Goal: Information Seeking & Learning: Learn about a topic

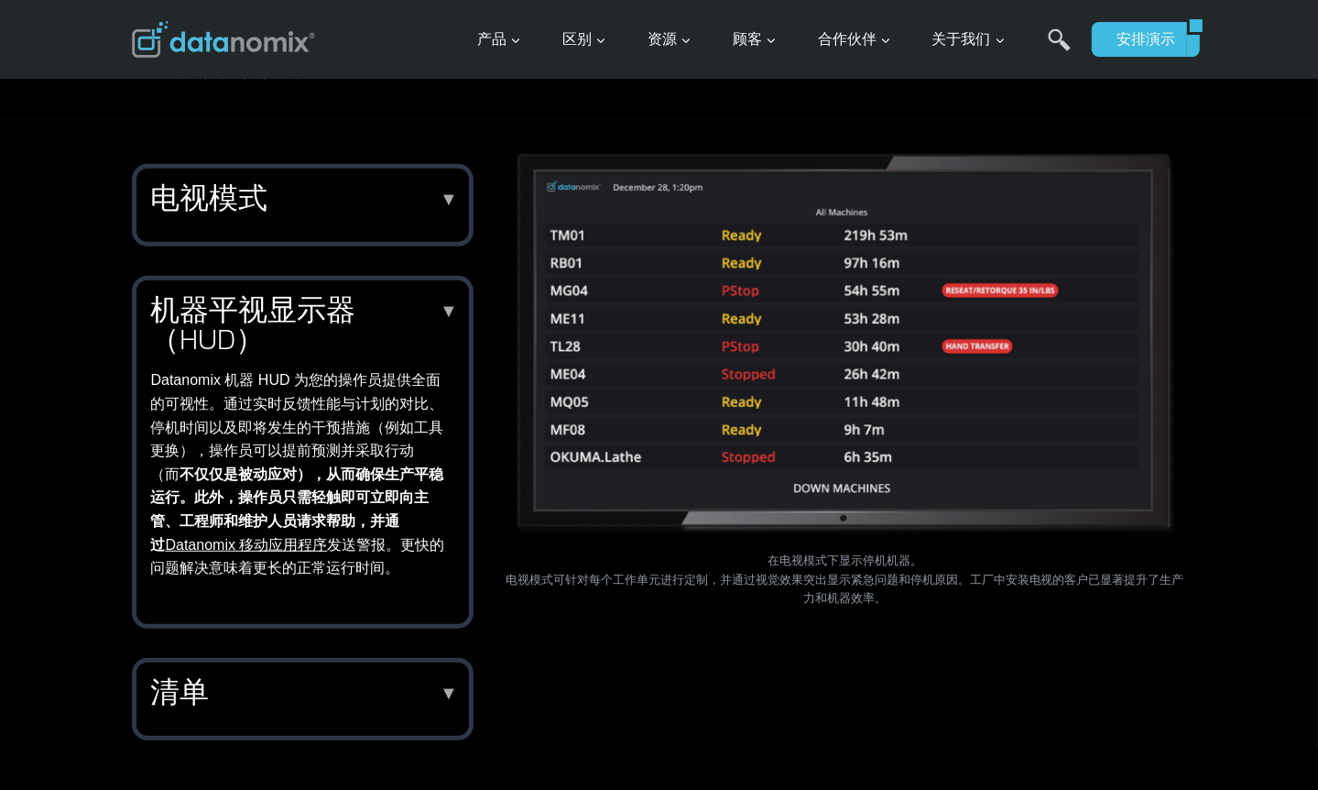
click at [465, 694] on div "清单 ▼ 主管可以轻松为操作员创建提醒、跟踪任务完成情况或标记任何未完成的任务，以确保下一班次顺利完成。检查表为操作员提供了一种简便的方法，可以在机器HUD中…" at bounding box center [303, 699] width 342 height 82
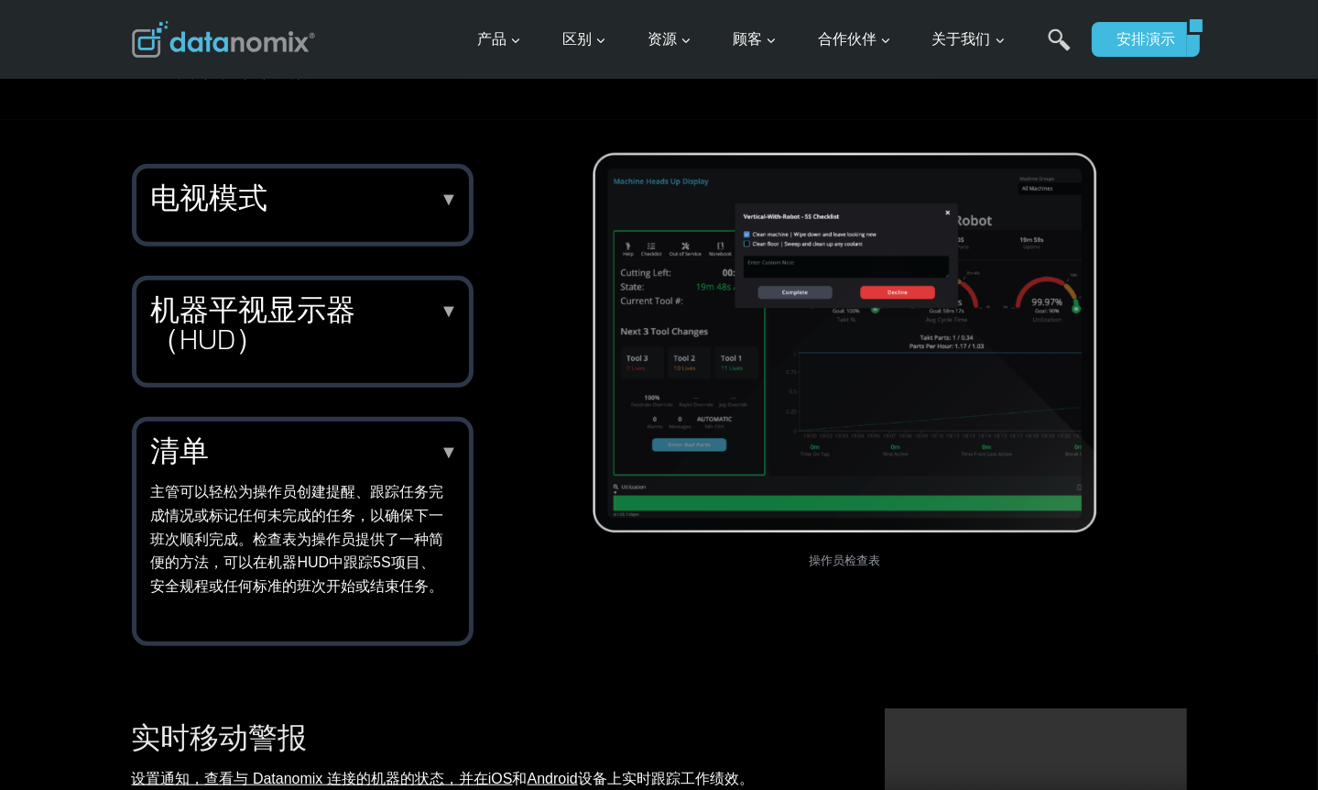
click at [414, 478] on div "清单 ▼ 主管可以轻松为操作员创建提醒、跟踪任务完成情况或标记任何未完成的任务，以确保下一班次顺利完成。检查表为操作员提供了一种简便的方法，可以在机器HUD中…" at bounding box center [299, 516] width 296 height 161
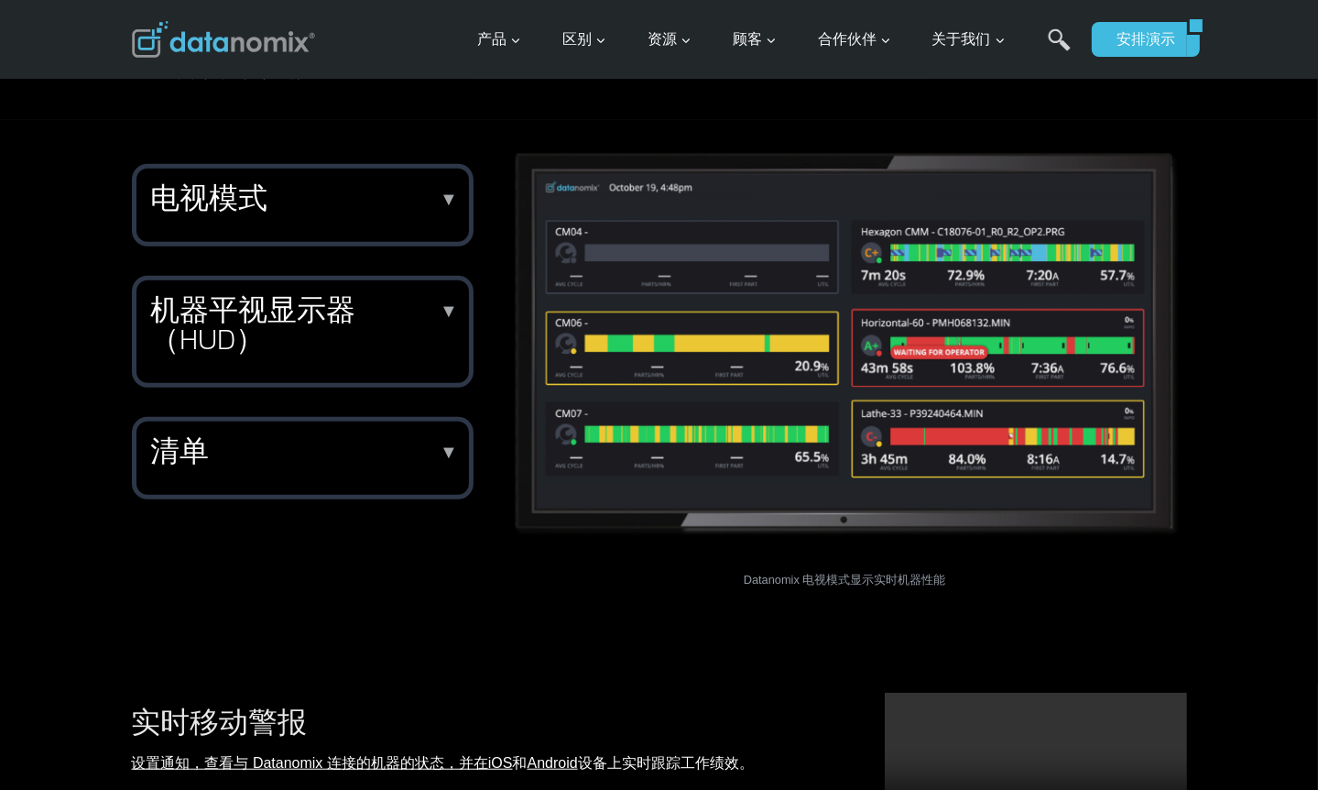
click at [442, 290] on div "机器平视显示器（HUD） ▼ Datanomix 机器 HUD 为您的操作员提供全面的可视性。通过实时反馈性能与计划的对比、停机时间以及即将发生的干预措施（例…" at bounding box center [303, 332] width 342 height 112
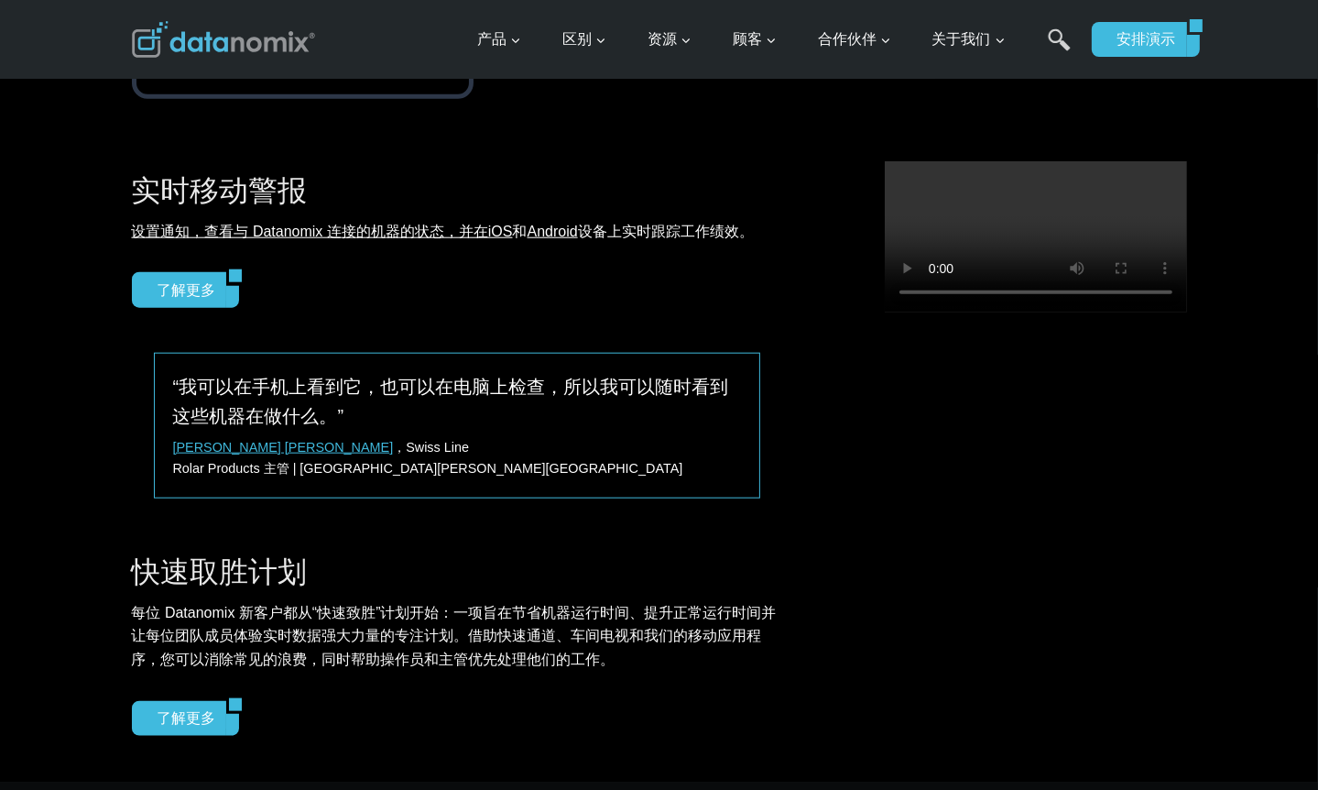
scroll to position [1832, 0]
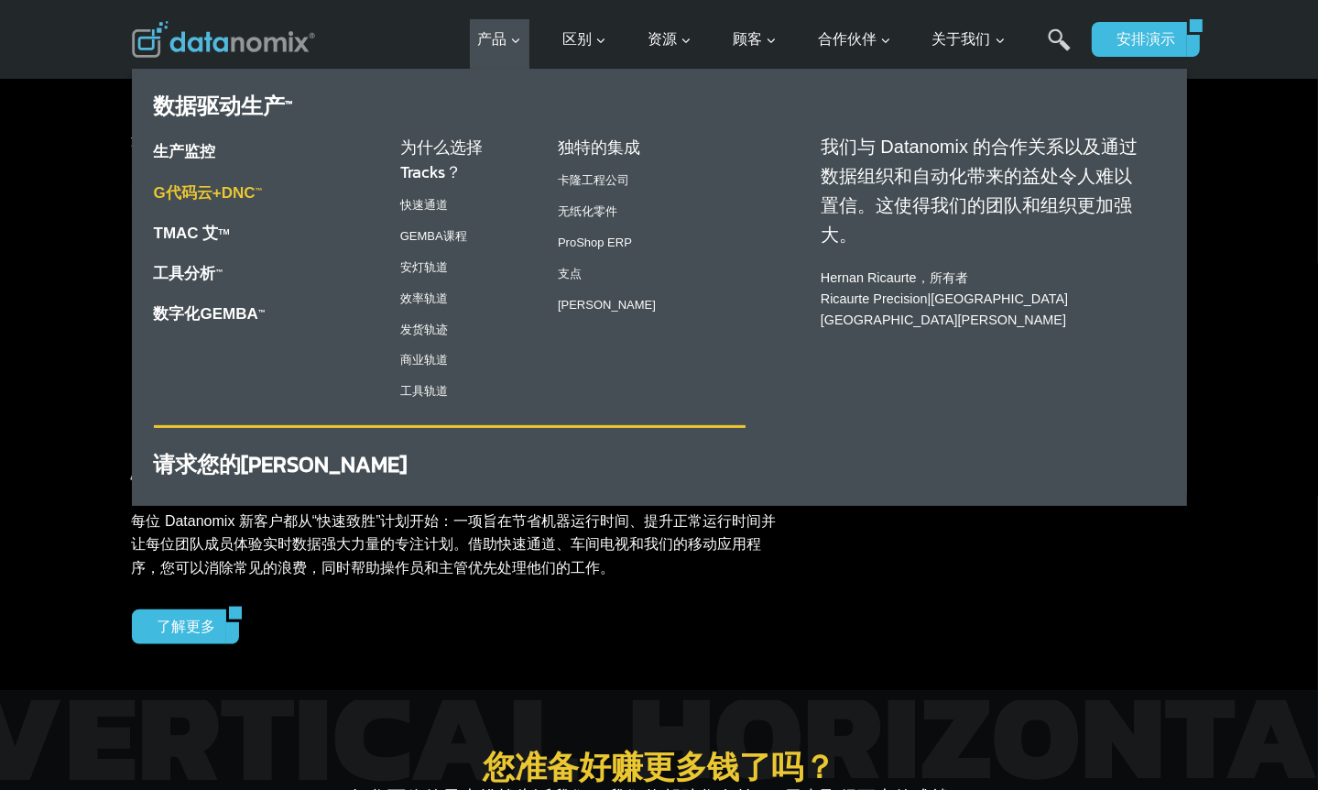
click at [210, 187] on font "G代码云+DNC" at bounding box center [205, 192] width 102 height 17
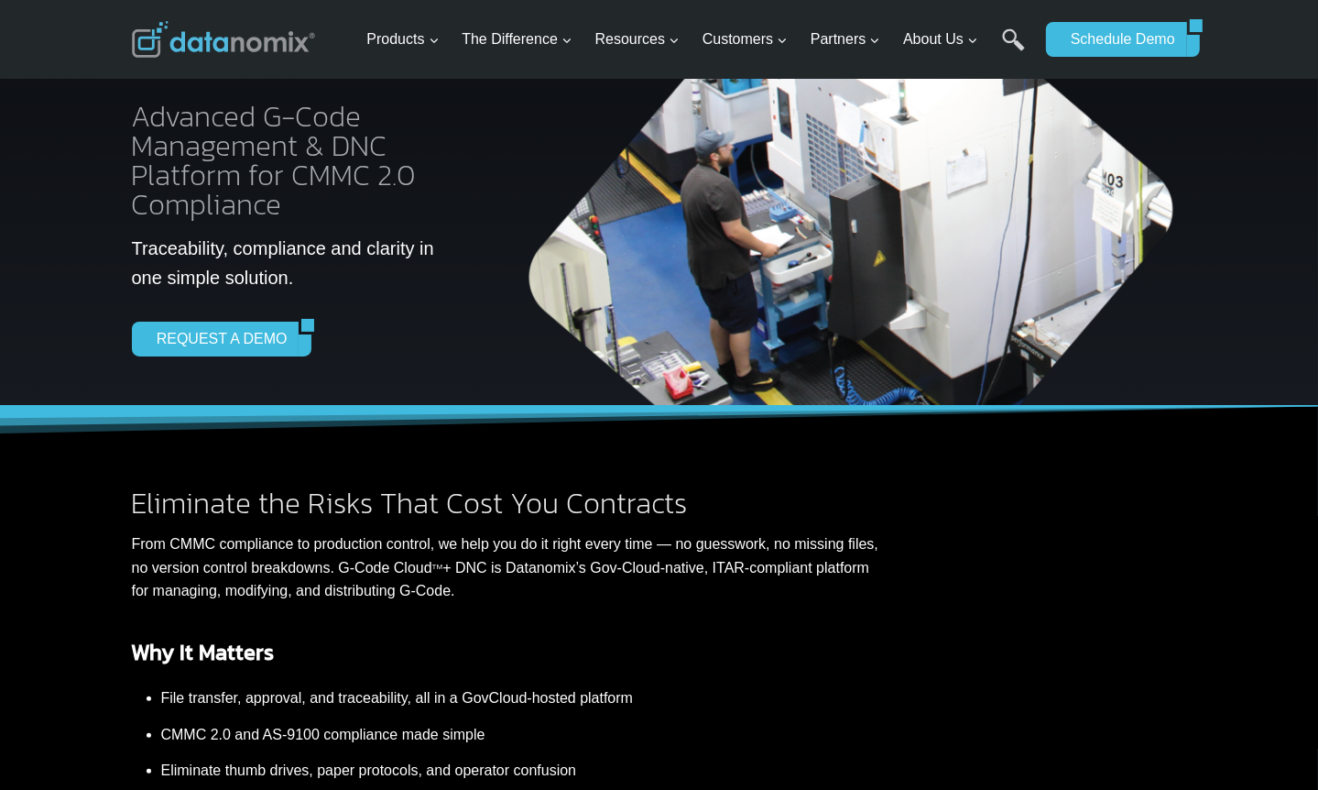
scroll to position [458, 0]
